Goal: Task Accomplishment & Management: Manage account settings

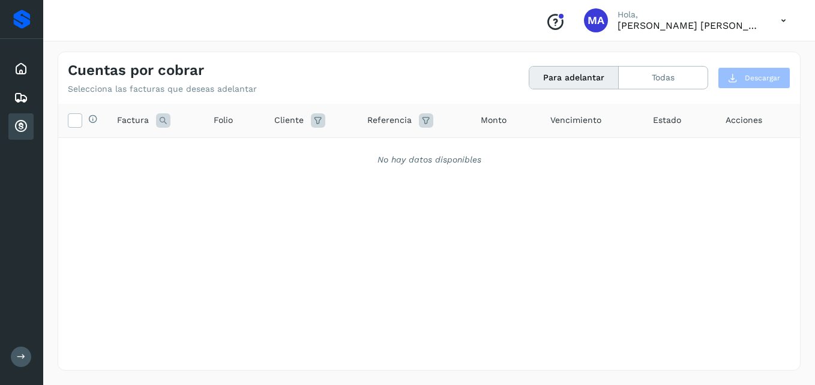
click at [661, 101] on div "Cuentas por cobrar Selecciona las facturas que deseas adelantar Para adelantar …" at bounding box center [429, 211] width 743 height 319
click at [555, 25] on icon "Conoce nuestros beneficios" at bounding box center [554, 22] width 19 height 19
click at [26, 93] on icon at bounding box center [21, 98] width 14 height 14
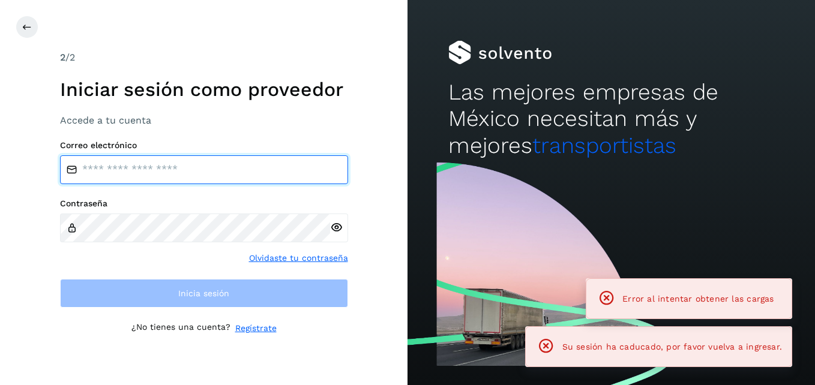
type input "**********"
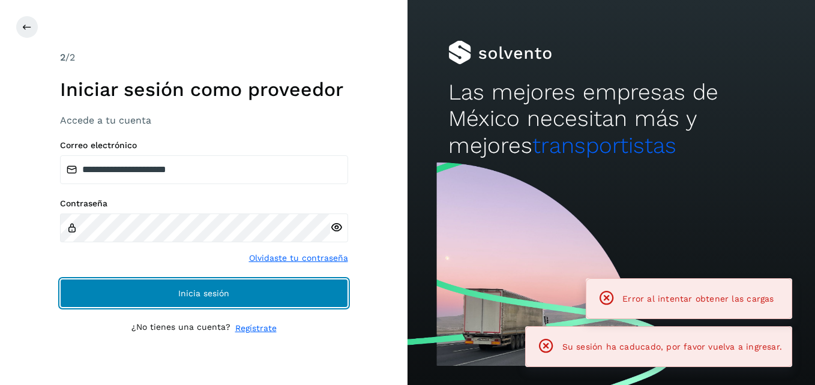
click at [219, 303] on button "Inicia sesión" at bounding box center [204, 293] width 288 height 29
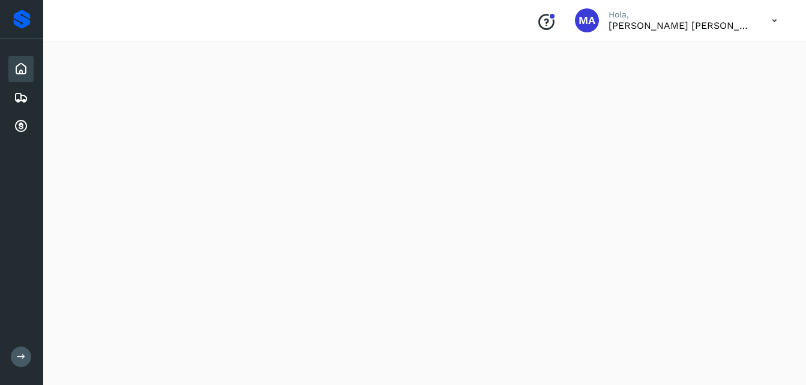
scroll to position [605, 0]
click at [20, 102] on icon at bounding box center [21, 98] width 14 height 14
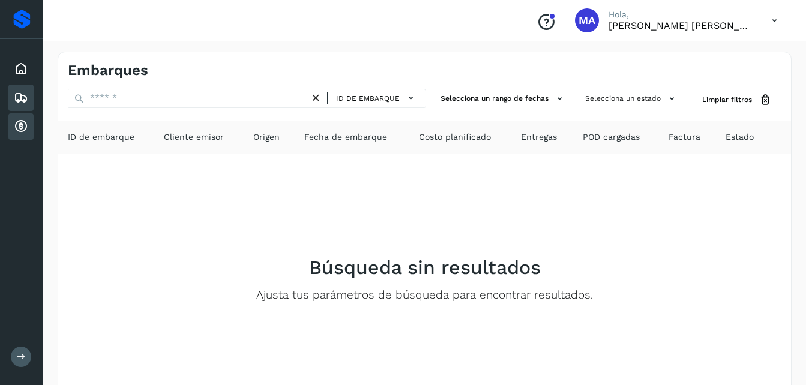
click at [22, 127] on icon at bounding box center [21, 126] width 14 height 14
